Goal: Information Seeking & Learning: Learn about a topic

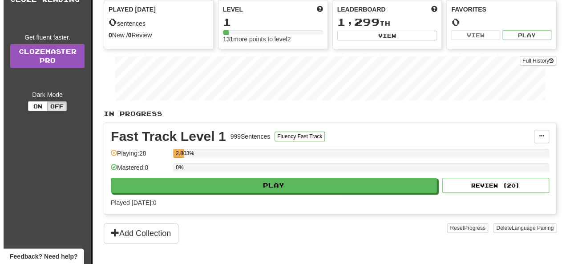
scroll to position [100, 0]
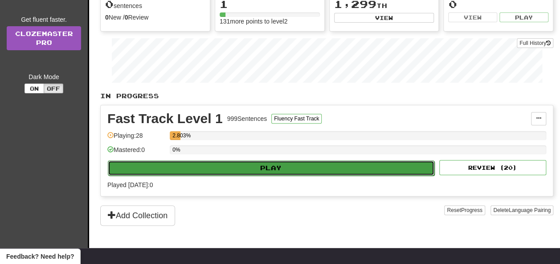
click at [416, 166] on button "Play" at bounding box center [271, 168] width 326 height 15
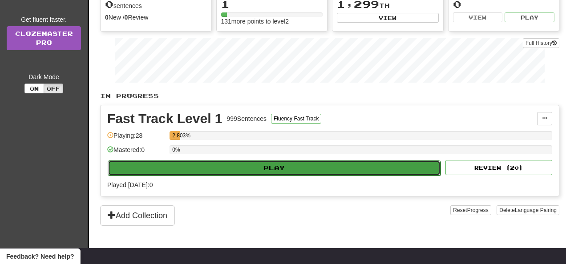
select select "**"
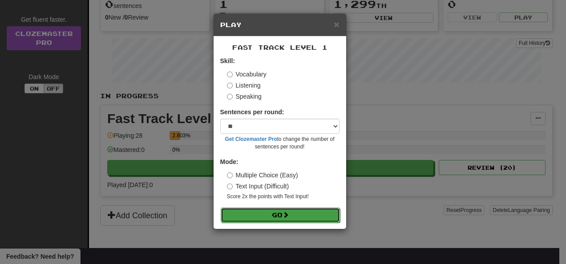
click at [313, 218] on button "Go" at bounding box center [280, 215] width 119 height 15
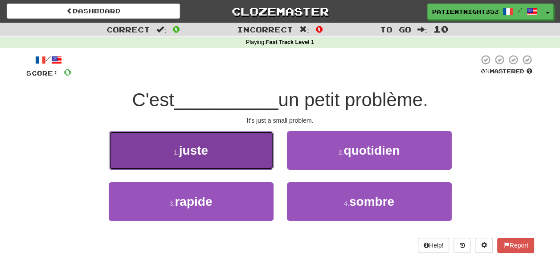
click at [223, 143] on button "1 . juste" at bounding box center [191, 150] width 165 height 39
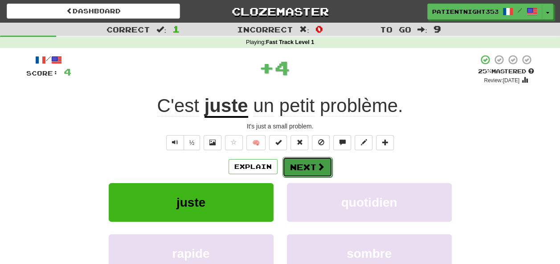
click at [315, 171] on button "Next" at bounding box center [307, 167] width 50 height 20
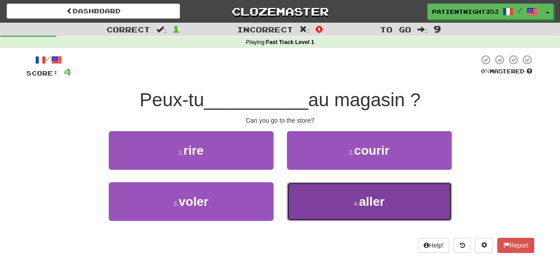
click at [414, 196] on button "4 . aller" at bounding box center [369, 202] width 165 height 39
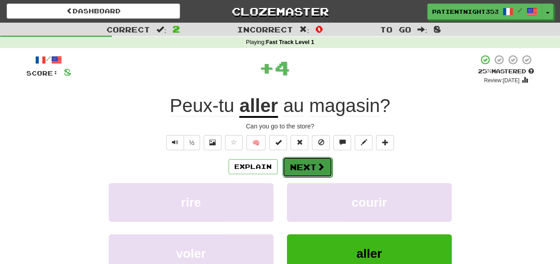
click at [317, 166] on span at bounding box center [320, 167] width 8 height 8
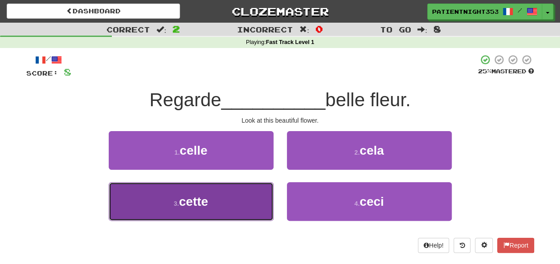
click at [236, 215] on button "3 . cette" at bounding box center [191, 202] width 165 height 39
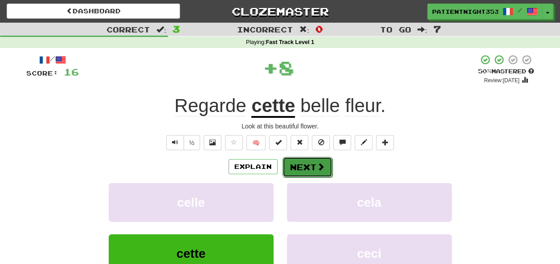
click at [320, 164] on span at bounding box center [320, 167] width 8 height 8
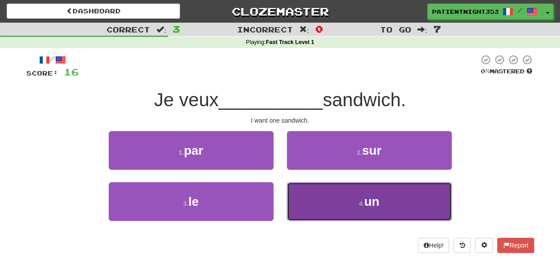
click at [377, 211] on button "4 . un" at bounding box center [369, 202] width 165 height 39
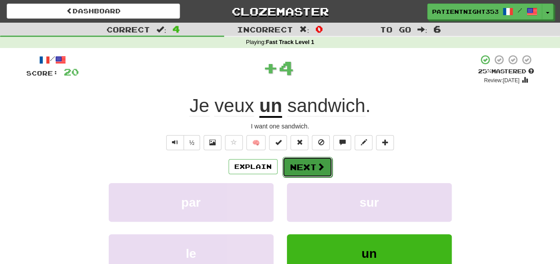
click at [302, 165] on button "Next" at bounding box center [307, 167] width 50 height 20
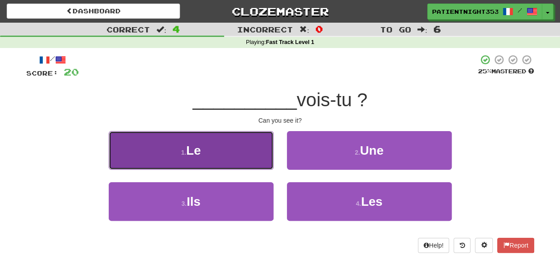
click at [233, 153] on button "1 . Le" at bounding box center [191, 150] width 165 height 39
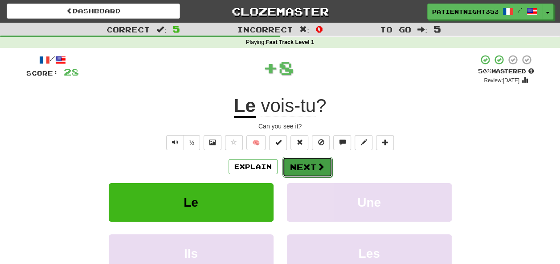
click at [314, 170] on button "Next" at bounding box center [307, 167] width 50 height 20
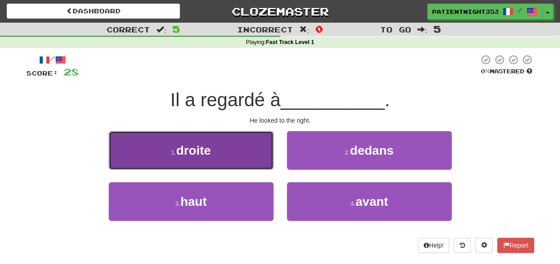
click at [181, 146] on span "droite" at bounding box center [193, 151] width 35 height 14
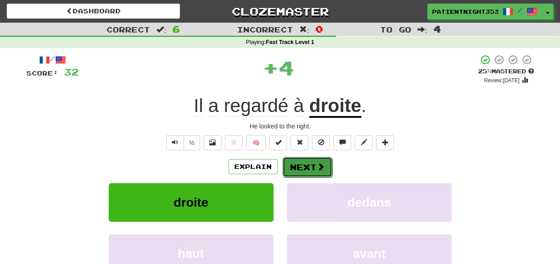
click at [320, 166] on span at bounding box center [320, 167] width 8 height 8
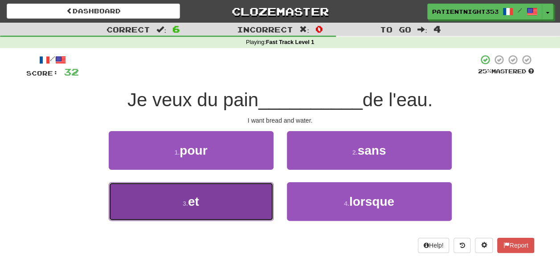
click at [238, 197] on button "3 . et" at bounding box center [191, 202] width 165 height 39
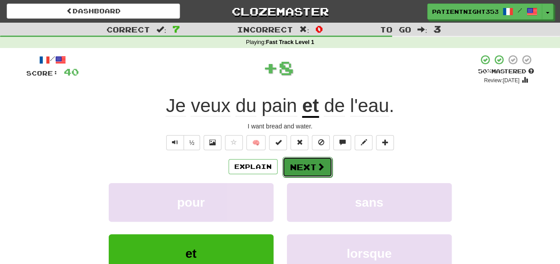
click at [304, 167] on button "Next" at bounding box center [307, 167] width 50 height 20
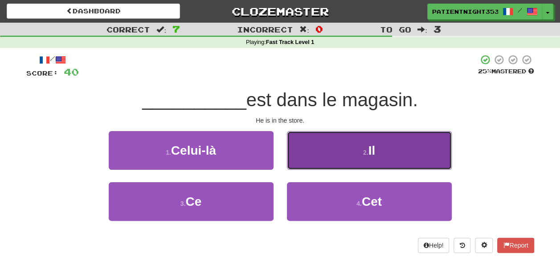
click at [367, 151] on small "2 ." at bounding box center [365, 152] width 5 height 7
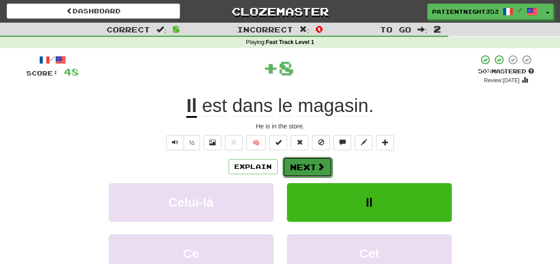
click at [327, 164] on button "Next" at bounding box center [307, 167] width 50 height 20
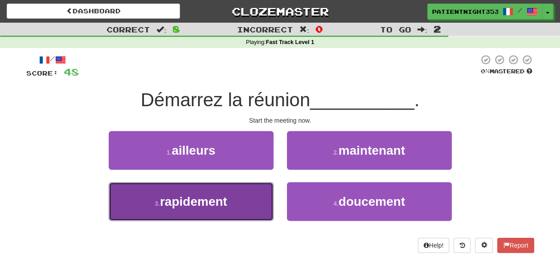
click at [243, 220] on button "3 . rapidement" at bounding box center [191, 202] width 165 height 39
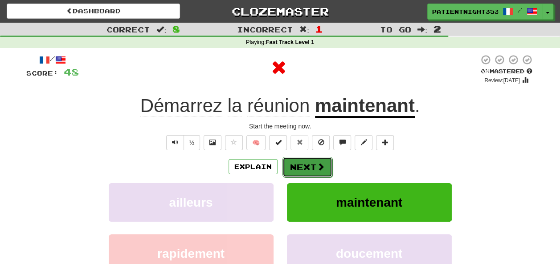
click at [313, 167] on button "Next" at bounding box center [307, 167] width 50 height 20
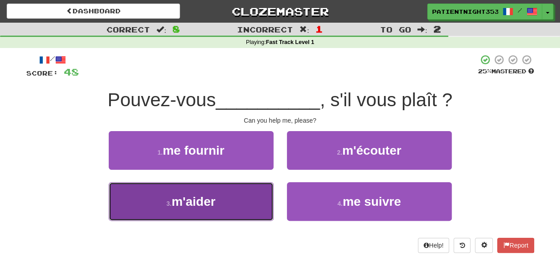
click at [246, 191] on button "3 . m'aider" at bounding box center [191, 202] width 165 height 39
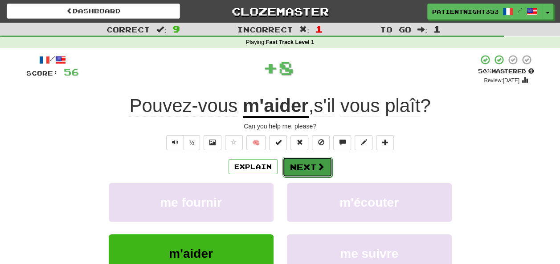
click at [298, 160] on button "Next" at bounding box center [307, 167] width 50 height 20
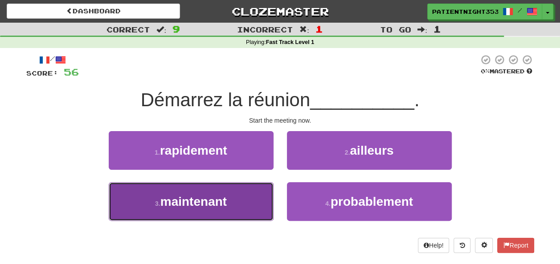
click at [251, 215] on button "3 . maintenant" at bounding box center [191, 202] width 165 height 39
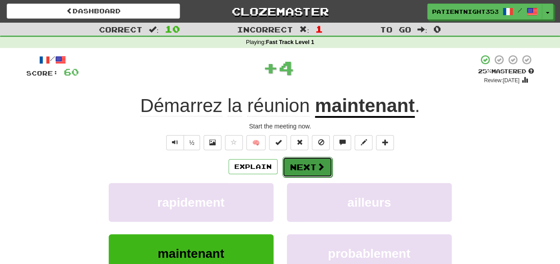
click at [308, 170] on button "Next" at bounding box center [307, 167] width 50 height 20
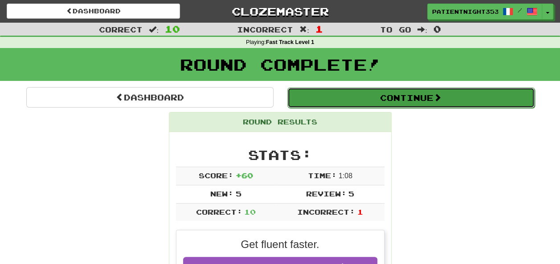
click at [453, 93] on button "Continue" at bounding box center [410, 98] width 247 height 20
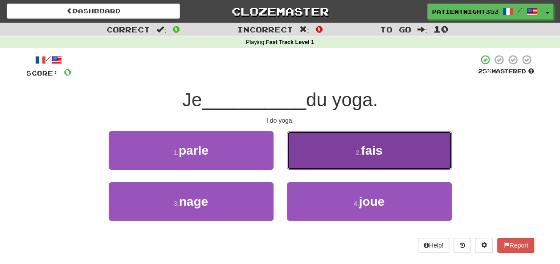
click at [400, 145] on button "2 . fais" at bounding box center [369, 150] width 165 height 39
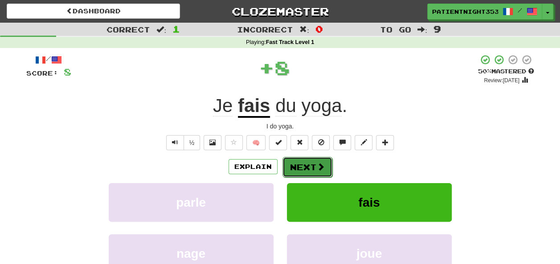
click at [308, 164] on button "Next" at bounding box center [307, 167] width 50 height 20
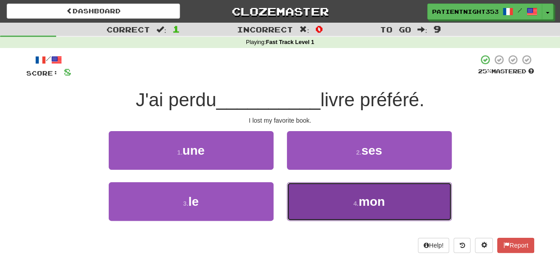
click at [384, 210] on button "4 . mon" at bounding box center [369, 202] width 165 height 39
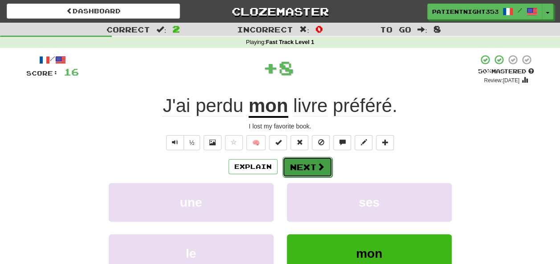
click at [311, 164] on button "Next" at bounding box center [307, 167] width 50 height 20
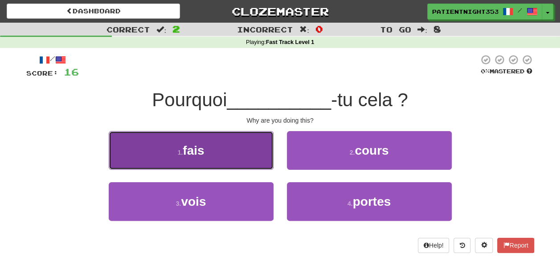
click at [249, 148] on button "1 . fais" at bounding box center [191, 150] width 165 height 39
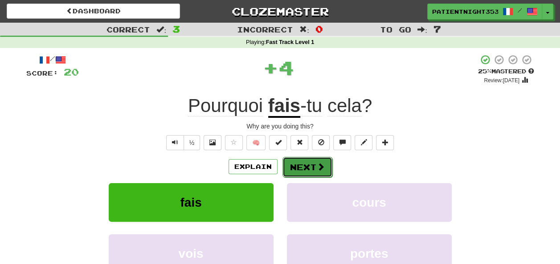
click at [316, 163] on span at bounding box center [320, 167] width 8 height 8
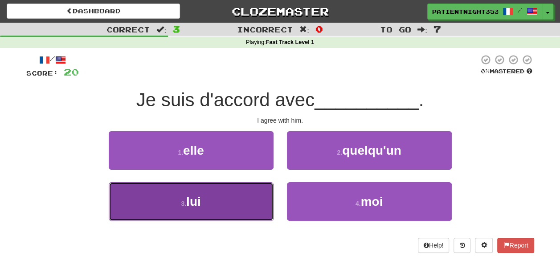
click at [219, 215] on button "3 . lui" at bounding box center [191, 202] width 165 height 39
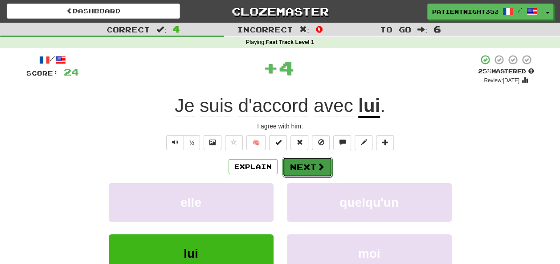
click at [317, 159] on button "Next" at bounding box center [307, 167] width 50 height 20
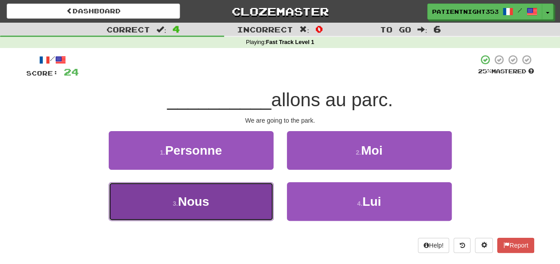
click at [250, 202] on button "3 . Nous" at bounding box center [191, 202] width 165 height 39
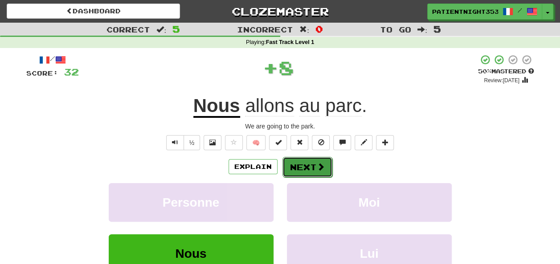
click at [315, 161] on button "Next" at bounding box center [307, 167] width 50 height 20
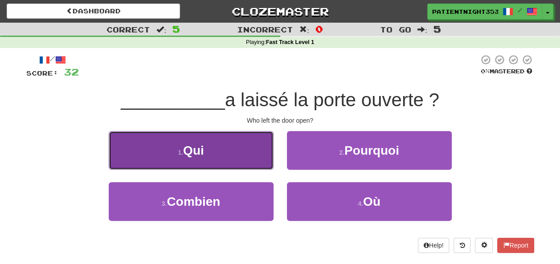
click at [247, 163] on button "1 . Qui" at bounding box center [191, 150] width 165 height 39
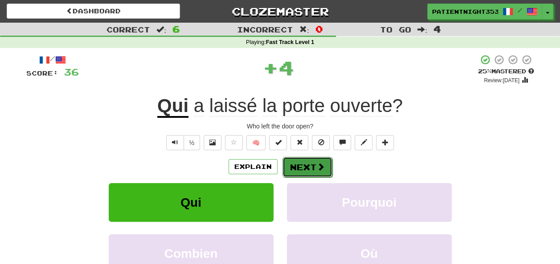
click at [306, 167] on button "Next" at bounding box center [307, 167] width 50 height 20
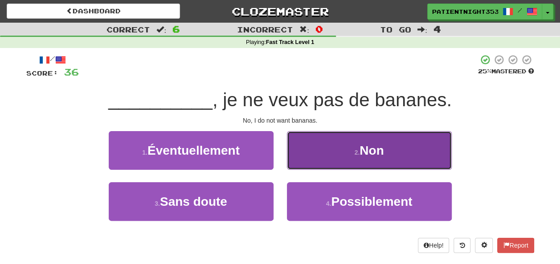
click at [333, 159] on button "2 . Non" at bounding box center [369, 150] width 165 height 39
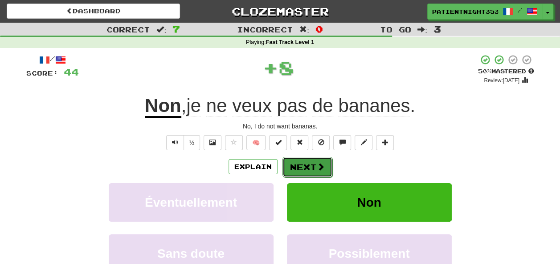
click at [304, 162] on button "Next" at bounding box center [307, 167] width 50 height 20
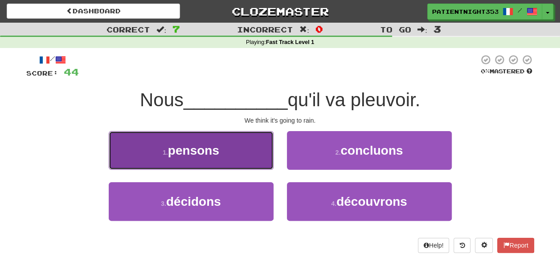
click at [247, 157] on button "1 . pensons" at bounding box center [191, 150] width 165 height 39
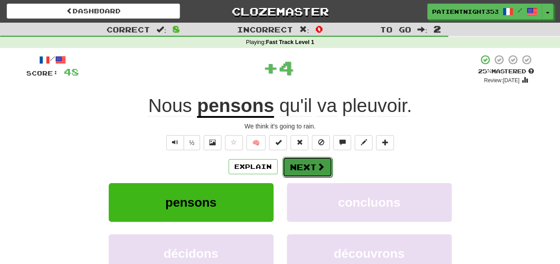
click at [296, 171] on button "Next" at bounding box center [307, 167] width 50 height 20
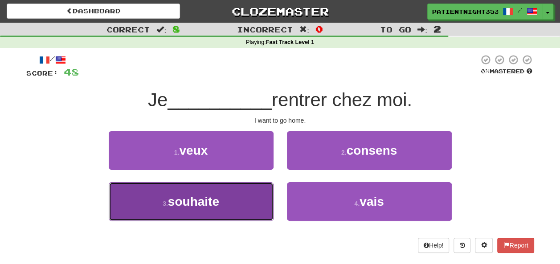
click at [255, 219] on button "3 . souhaite" at bounding box center [191, 202] width 165 height 39
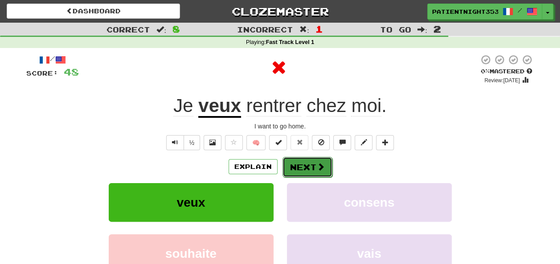
click at [306, 161] on button "Next" at bounding box center [307, 167] width 50 height 20
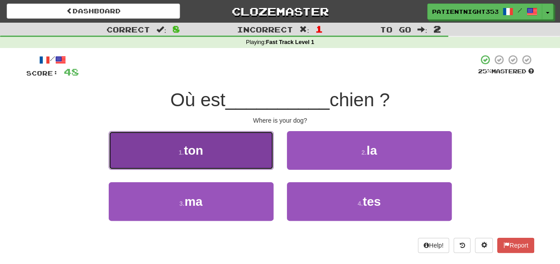
click at [255, 156] on button "1 . ton" at bounding box center [191, 150] width 165 height 39
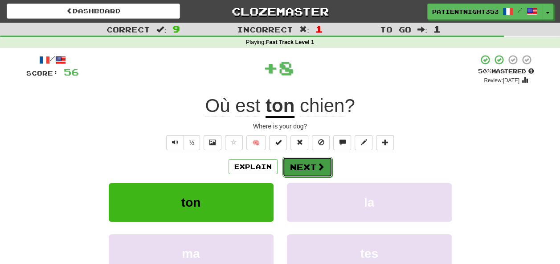
click at [300, 160] on button "Next" at bounding box center [307, 167] width 50 height 20
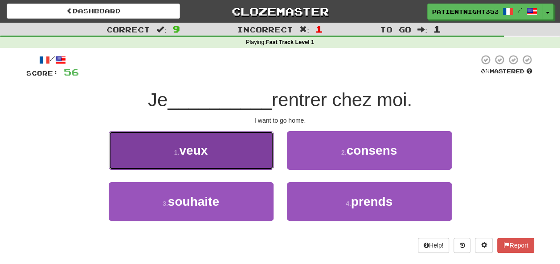
click at [247, 156] on button "1 . veux" at bounding box center [191, 150] width 165 height 39
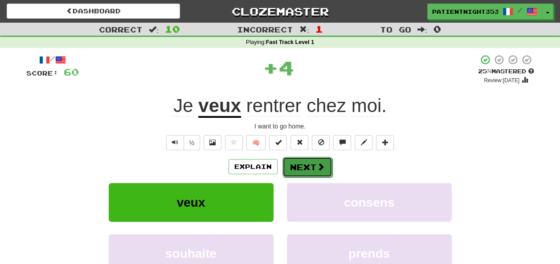
click at [307, 164] on button "Next" at bounding box center [307, 167] width 50 height 20
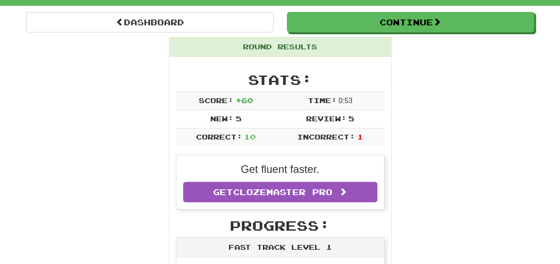
scroll to position [78, 0]
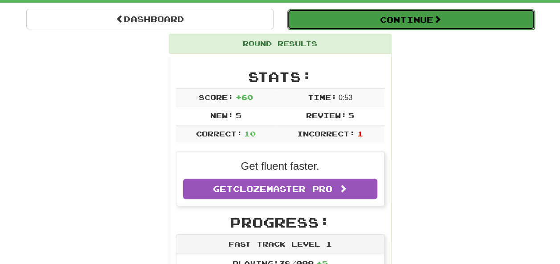
click at [479, 14] on button "Continue" at bounding box center [410, 19] width 247 height 20
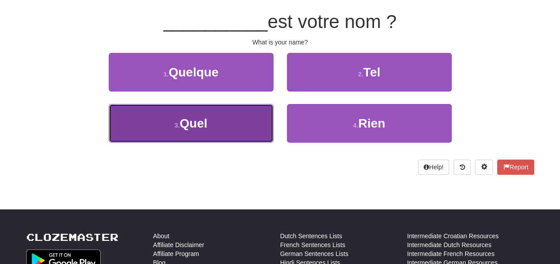
click at [239, 120] on button "3 . Quel" at bounding box center [191, 123] width 165 height 39
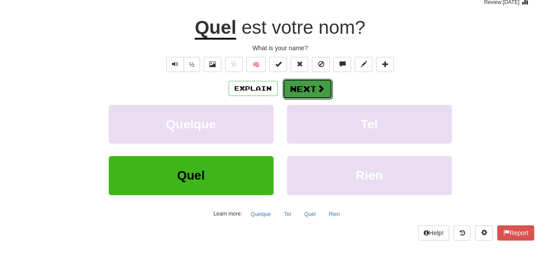
click at [312, 81] on button "Next" at bounding box center [307, 89] width 50 height 20
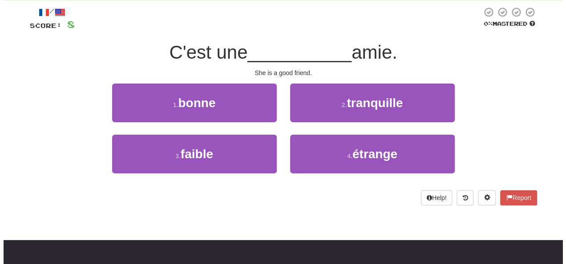
scroll to position [22, 0]
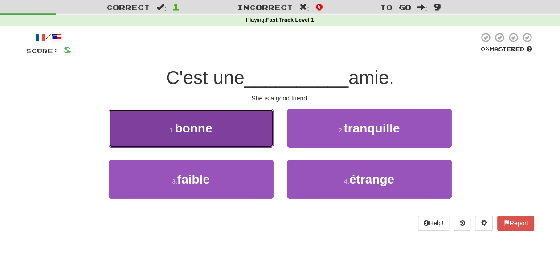
click at [236, 134] on button "1 . bonne" at bounding box center [191, 128] width 165 height 39
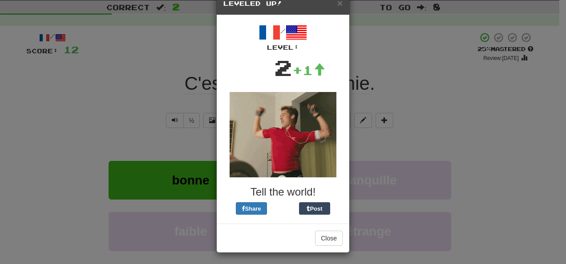
scroll to position [23, 0]
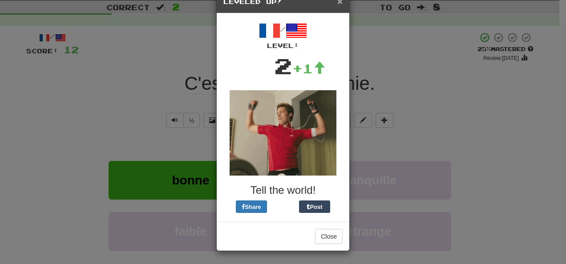
click at [337, 3] on span "×" at bounding box center [339, 1] width 5 height 10
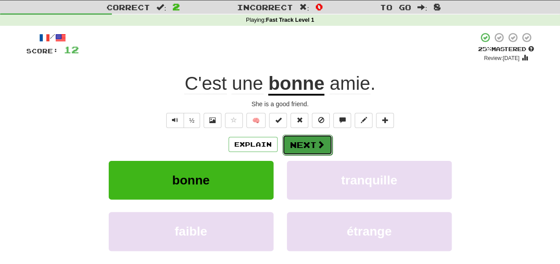
click at [316, 141] on span at bounding box center [320, 145] width 8 height 8
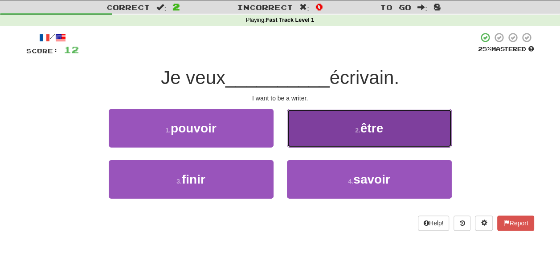
click at [407, 128] on button "2 . être" at bounding box center [369, 128] width 165 height 39
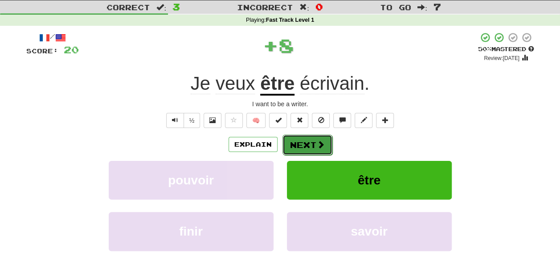
click at [321, 141] on span at bounding box center [320, 145] width 8 height 8
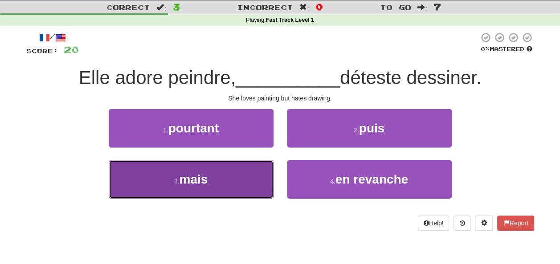
click at [183, 191] on button "3 . mais" at bounding box center [191, 179] width 165 height 39
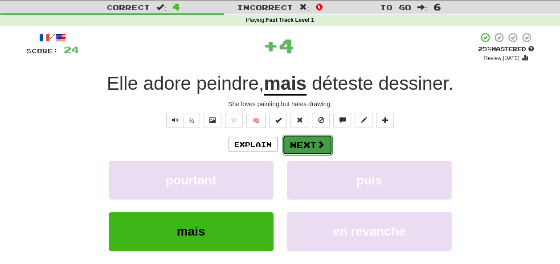
click at [305, 146] on button "Next" at bounding box center [307, 145] width 50 height 20
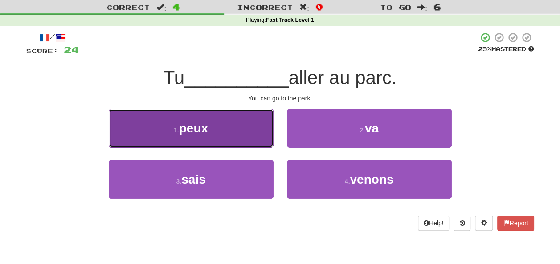
click at [254, 139] on button "1 . peux" at bounding box center [191, 128] width 165 height 39
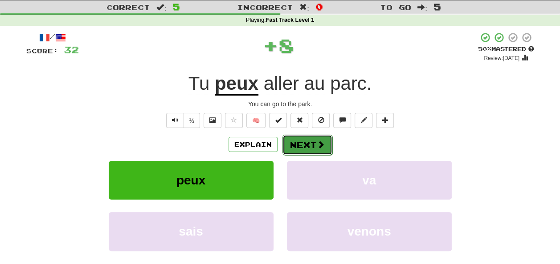
click at [319, 146] on span at bounding box center [320, 145] width 8 height 8
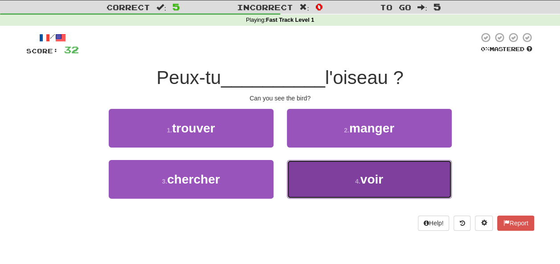
click at [346, 177] on button "4 . voir" at bounding box center [369, 179] width 165 height 39
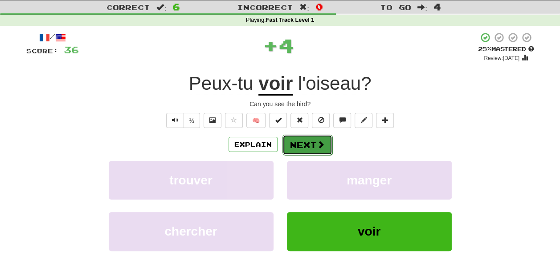
click at [298, 151] on button "Next" at bounding box center [307, 145] width 50 height 20
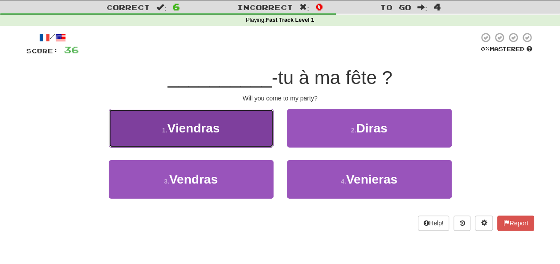
click at [243, 135] on button "1 . Viendras" at bounding box center [191, 128] width 165 height 39
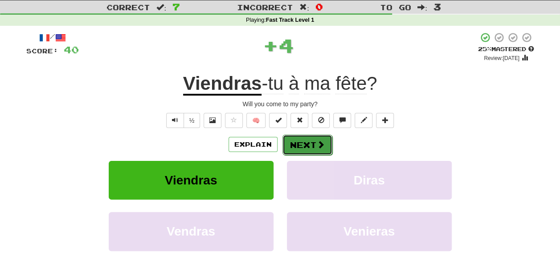
click at [304, 142] on button "Next" at bounding box center [307, 145] width 50 height 20
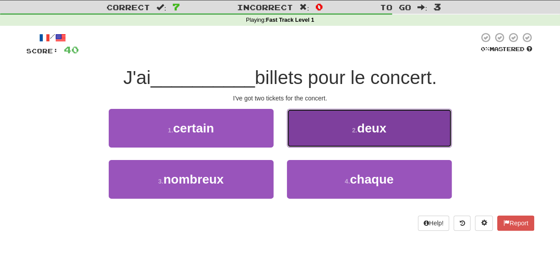
click at [329, 140] on button "2 . deux" at bounding box center [369, 128] width 165 height 39
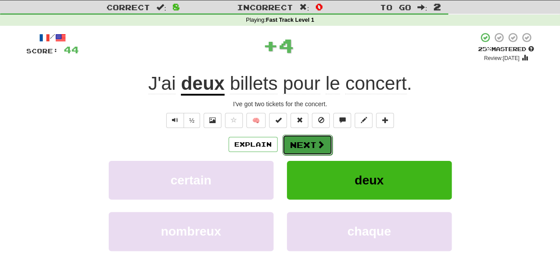
click at [304, 149] on button "Next" at bounding box center [307, 145] width 50 height 20
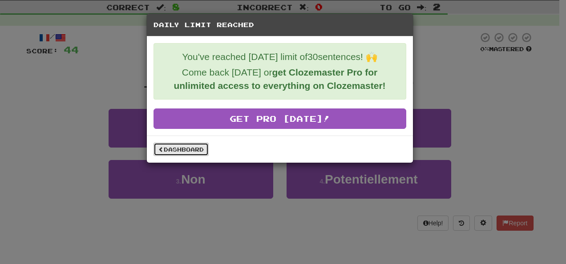
click at [189, 150] on link "Dashboard" at bounding box center [181, 149] width 55 height 13
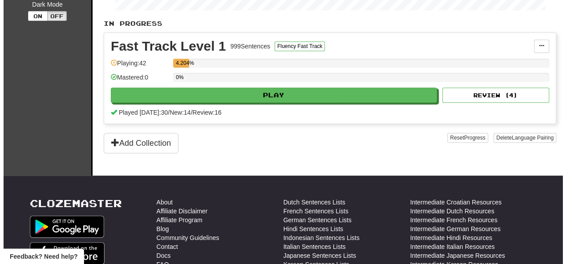
scroll to position [153, 0]
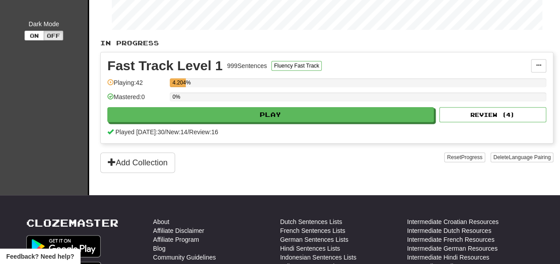
click at [375, 121] on div "Fast Track Level 1 999 Sentences Fluency Fast Track Manage Sentences Unpin from…" at bounding box center [327, 98] width 452 height 91
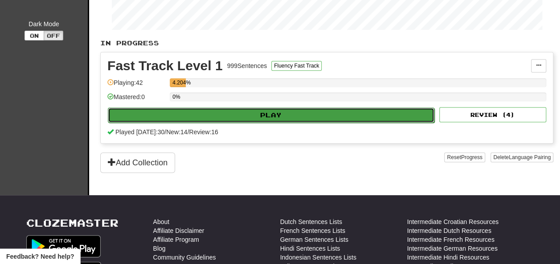
click at [364, 112] on button "Play" at bounding box center [271, 115] width 326 height 15
select select "**"
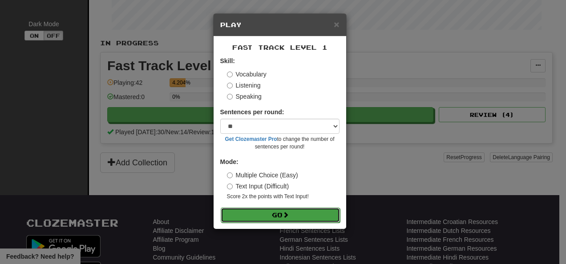
click at [299, 220] on button "Go" at bounding box center [280, 215] width 119 height 15
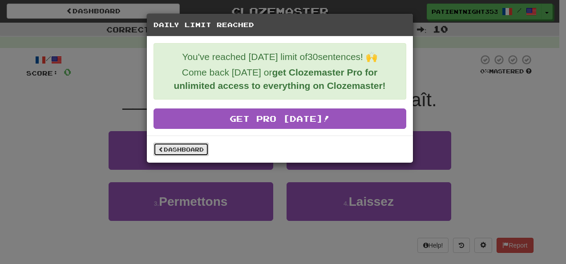
click at [197, 150] on link "Dashboard" at bounding box center [181, 149] width 55 height 13
